Goal: Find specific page/section: Find specific page/section

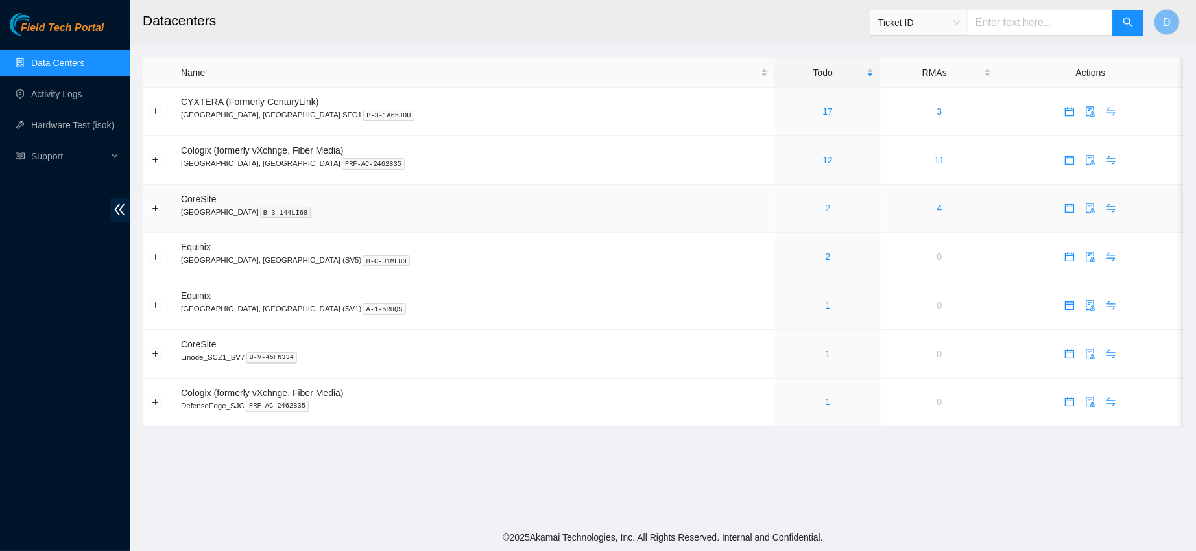
click at [825, 209] on link "2" at bounding box center [827, 208] width 5 height 10
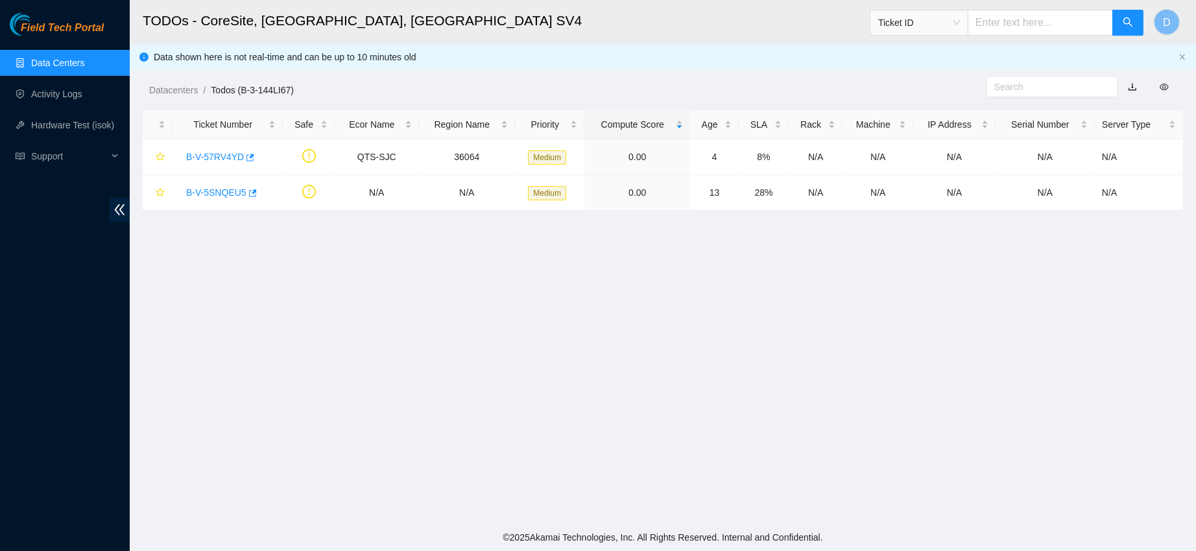
click at [57, 61] on link "Data Centers" at bounding box center [57, 63] width 53 height 10
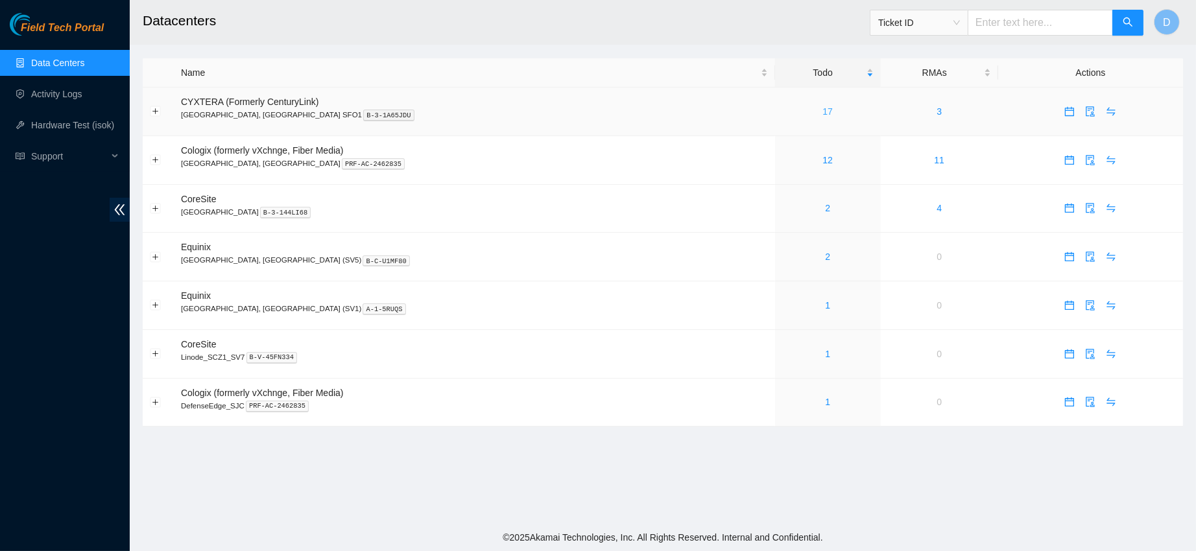
click at [823, 109] on link "17" at bounding box center [828, 111] width 10 height 10
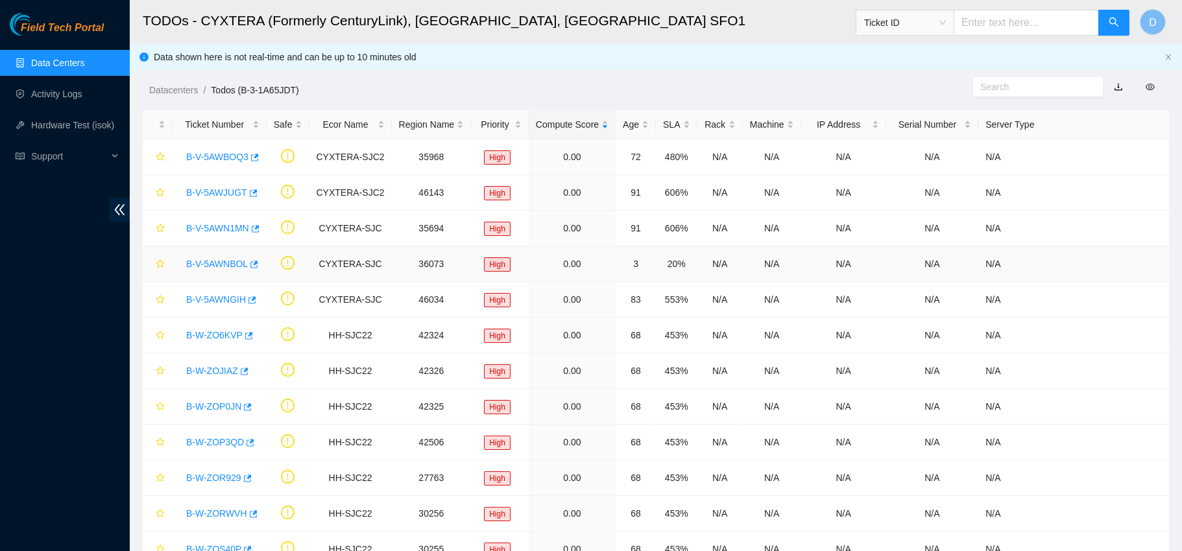
scroll to position [234, 0]
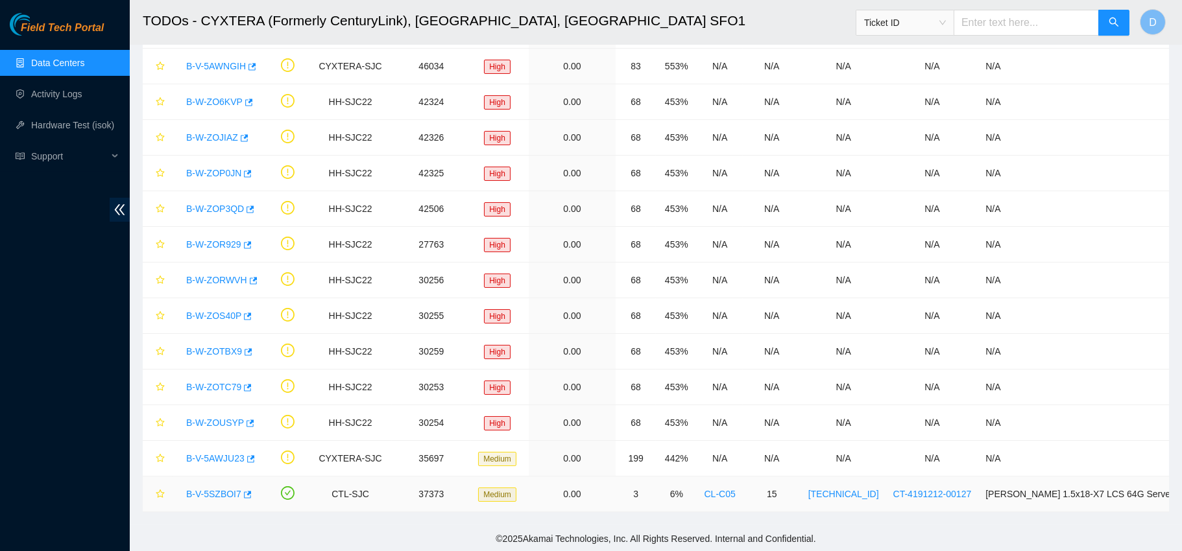
click at [202, 497] on link "B-V-5SZBOI7" at bounding box center [213, 494] width 55 height 10
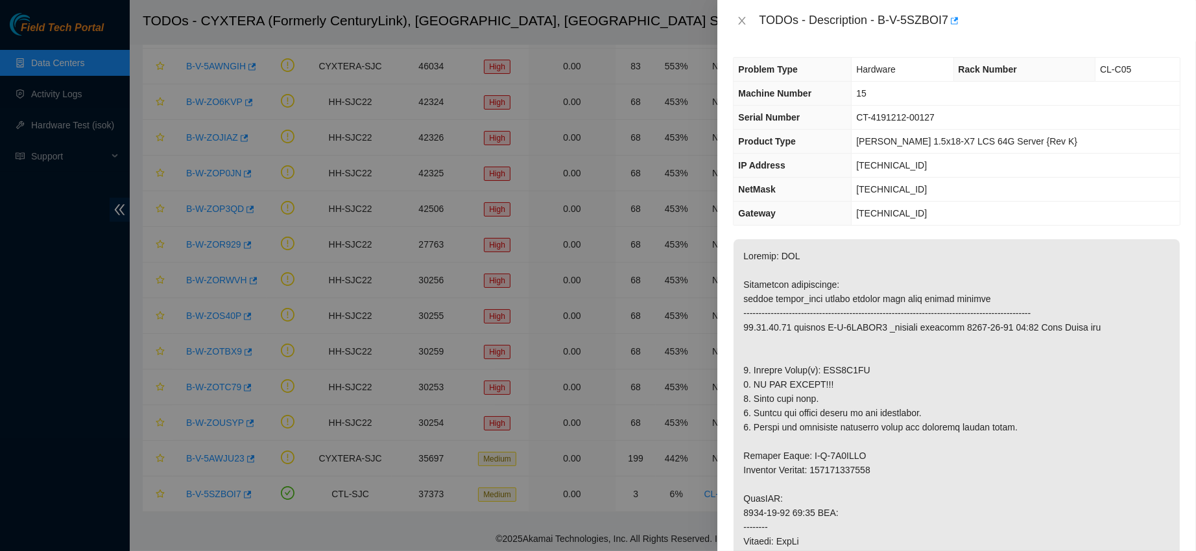
click at [745, 27] on div "TODOs - Description - B-V-5SZBOI7" at bounding box center [957, 20] width 448 height 21
click at [740, 12] on div "TODOs - Description - B-V-5SZBOI7" at bounding box center [957, 20] width 448 height 21
click at [741, 14] on div "TODOs - Description - B-V-5SZBOI7" at bounding box center [957, 20] width 448 height 21
click at [741, 25] on icon "close" at bounding box center [742, 21] width 10 height 10
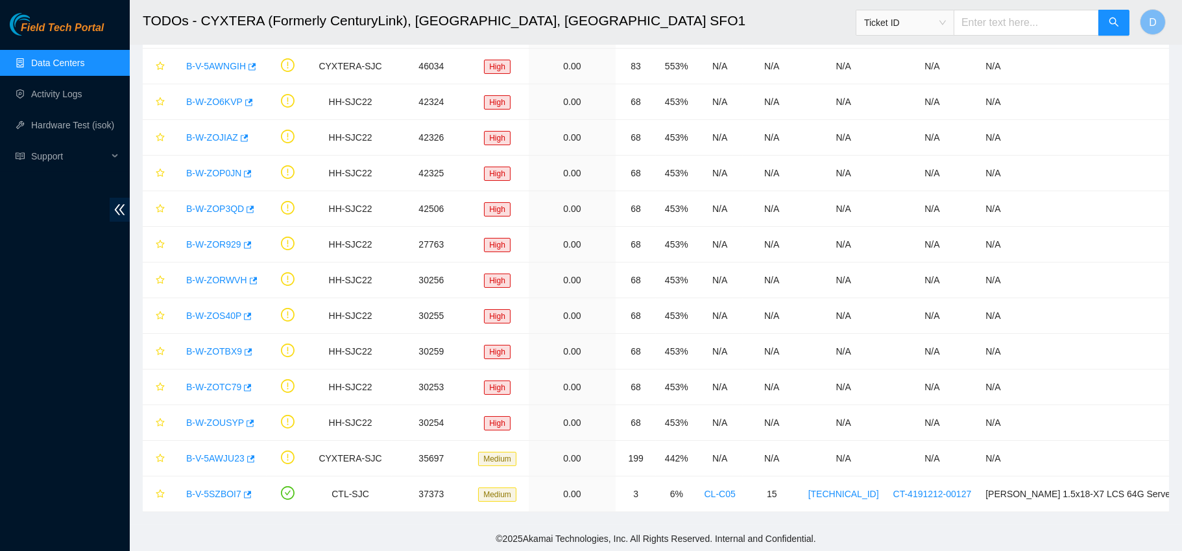
click at [43, 63] on link "Data Centers" at bounding box center [57, 63] width 53 height 10
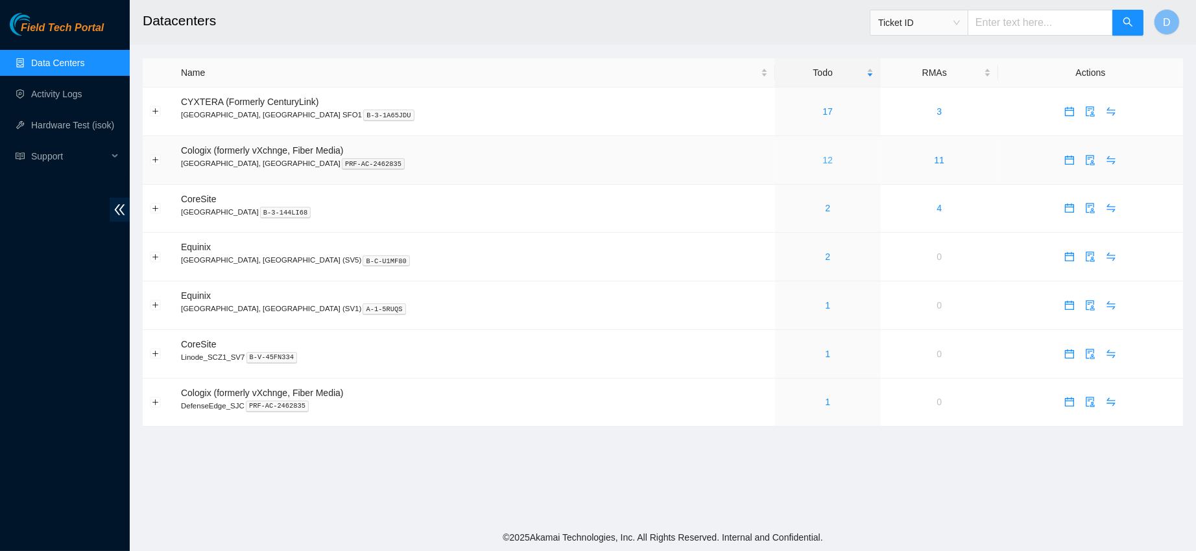
click at [823, 161] on link "12" at bounding box center [828, 160] width 10 height 10
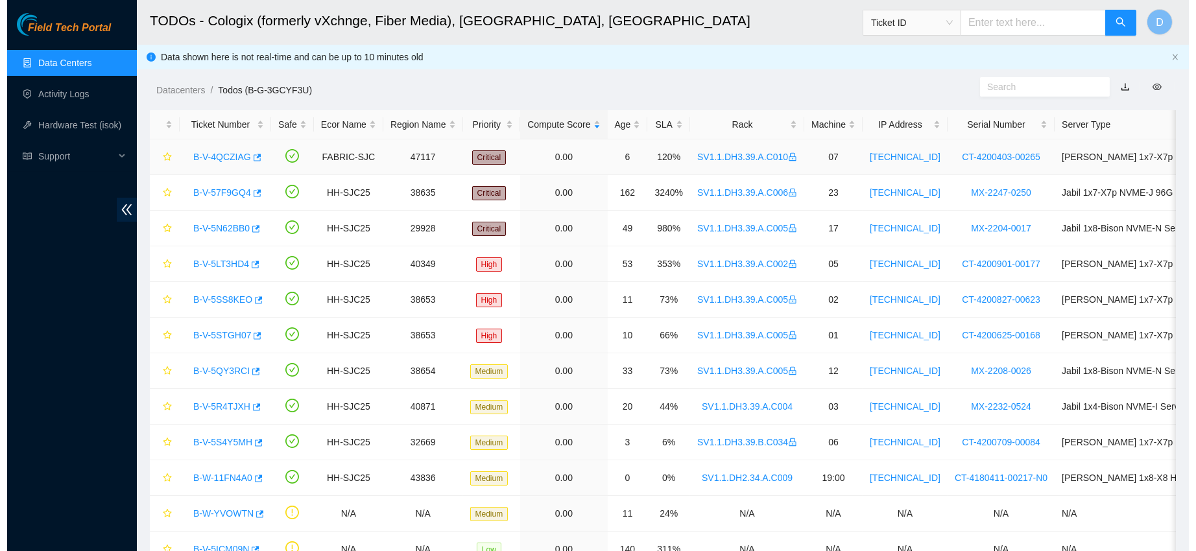
scroll to position [70, 0]
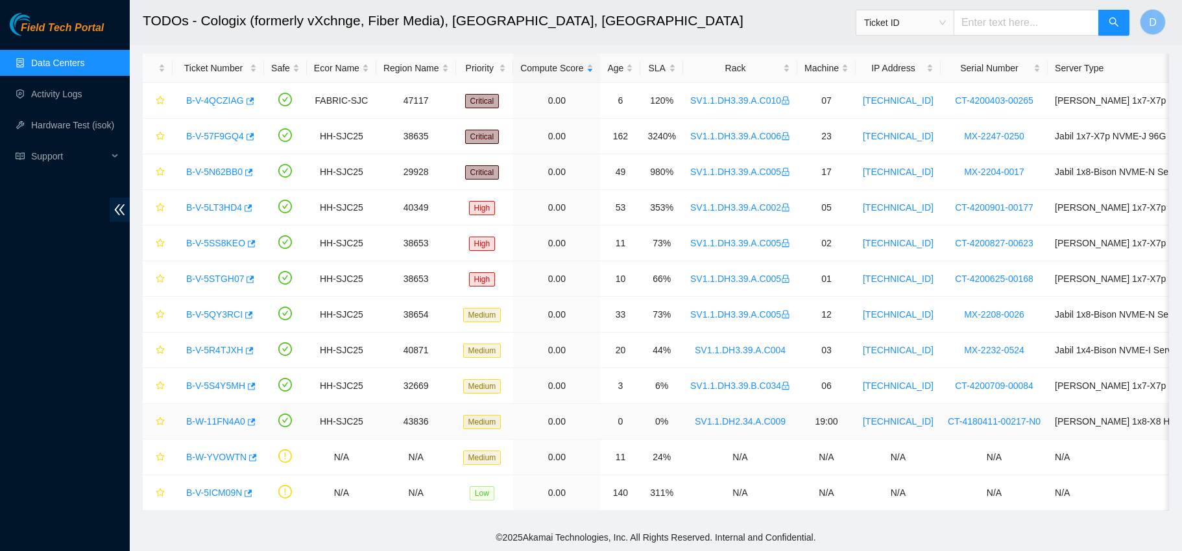
click at [217, 416] on link "B-W-11FN4A0" at bounding box center [215, 421] width 59 height 10
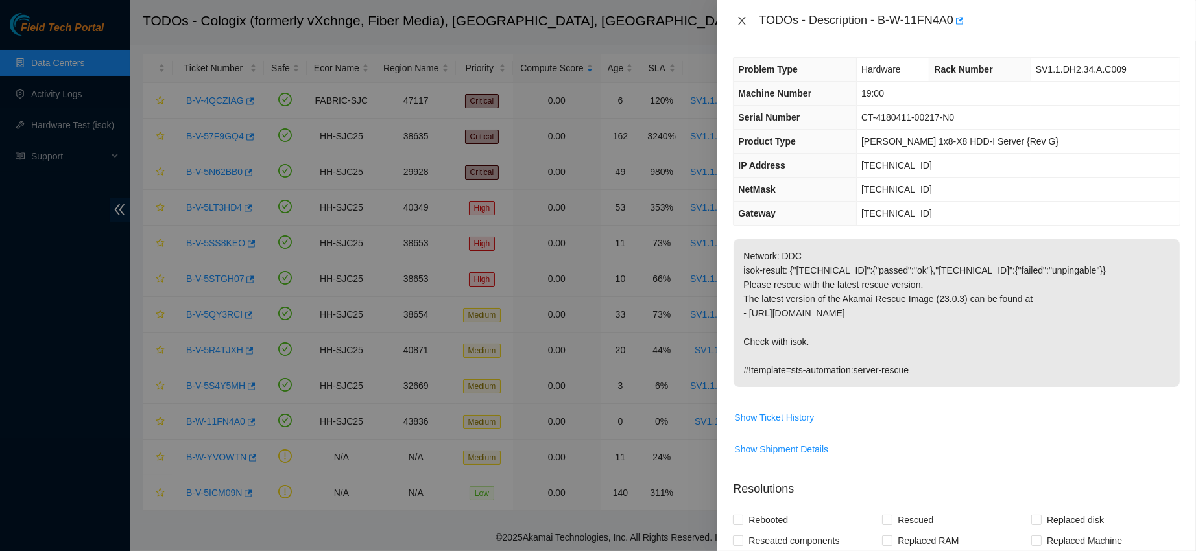
click at [741, 18] on icon "close" at bounding box center [742, 21] width 10 height 10
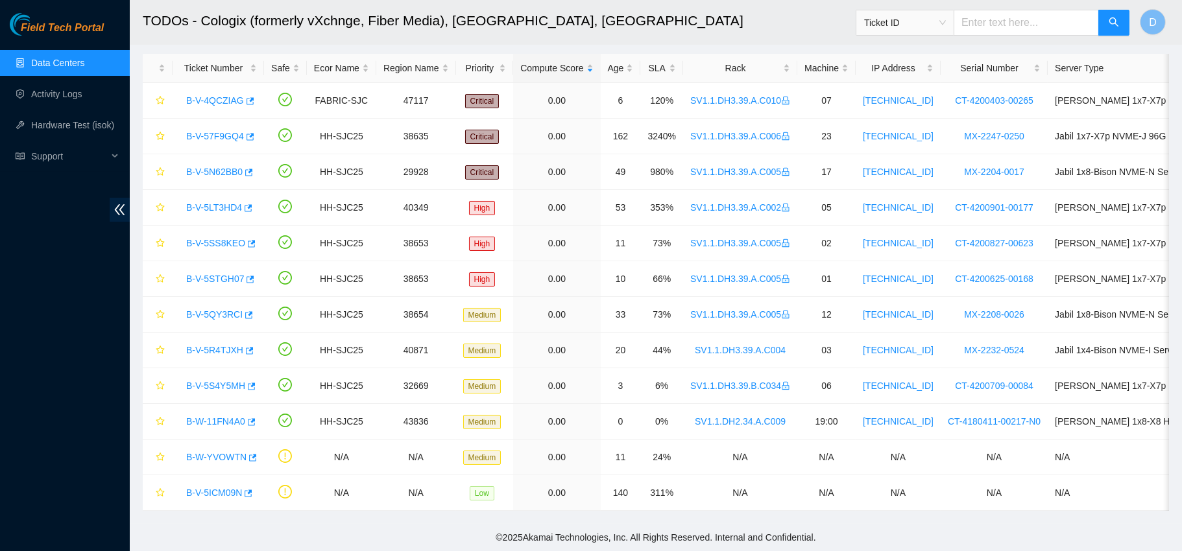
click at [29, 80] on ul "Data Centers Activity Logs Hardware Test (isok) Support" at bounding box center [65, 109] width 130 height 125
click at [58, 66] on link "Data Centers" at bounding box center [57, 63] width 53 height 10
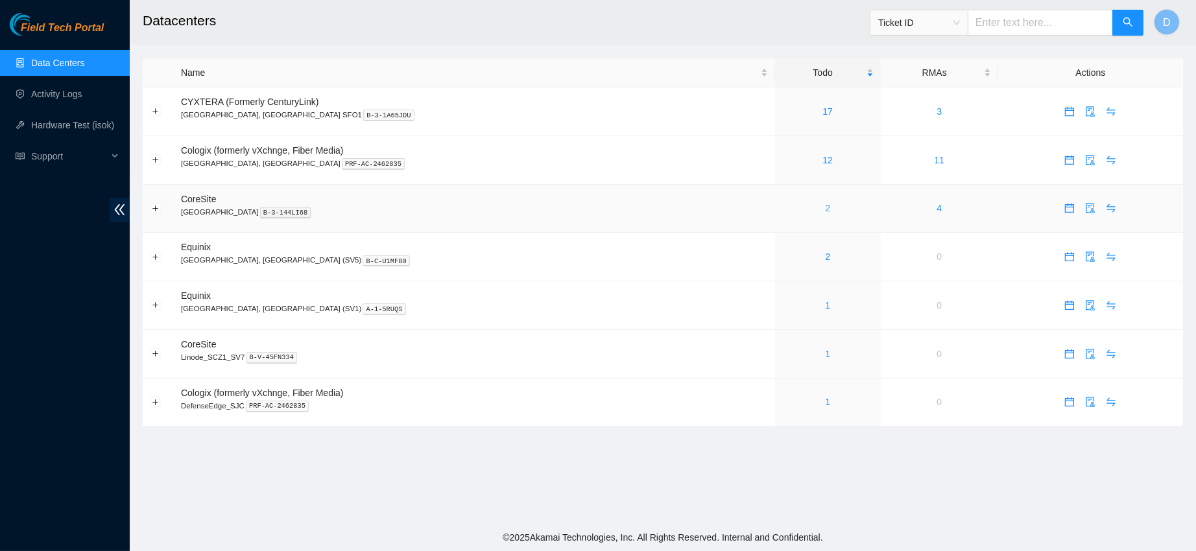
click at [825, 209] on link "2" at bounding box center [827, 208] width 5 height 10
